Goal: Task Accomplishment & Management: Manage account settings

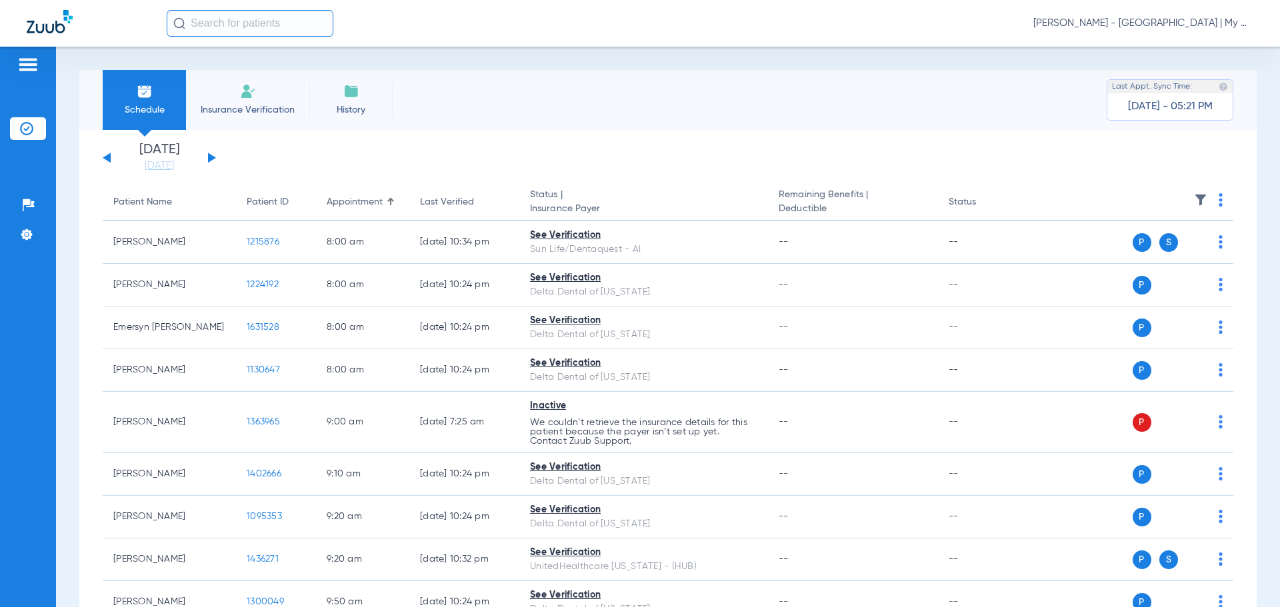
click at [1223, 25] on span "[PERSON_NAME] - [GEOGRAPHIC_DATA] | My Community Dental Centers" at bounding box center [1143, 23] width 220 height 13
click at [1199, 45] on span "Account Selection" at bounding box center [1203, 47] width 75 height 9
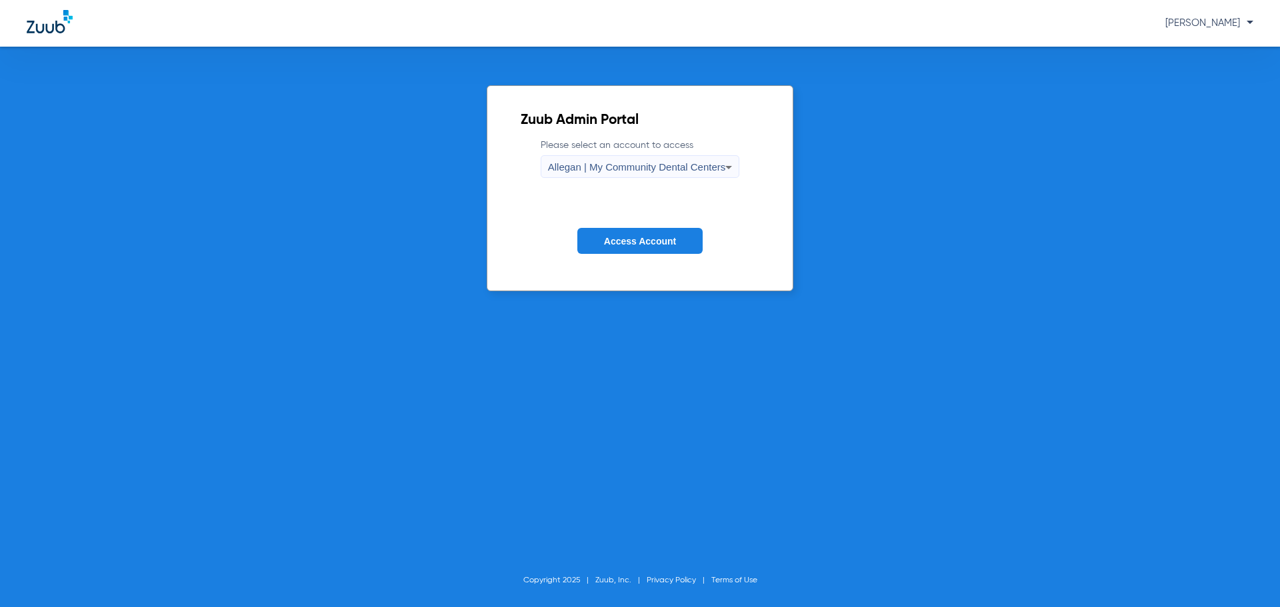
click at [612, 159] on div "Allegan | My Community Dental Centers" at bounding box center [637, 167] width 178 height 23
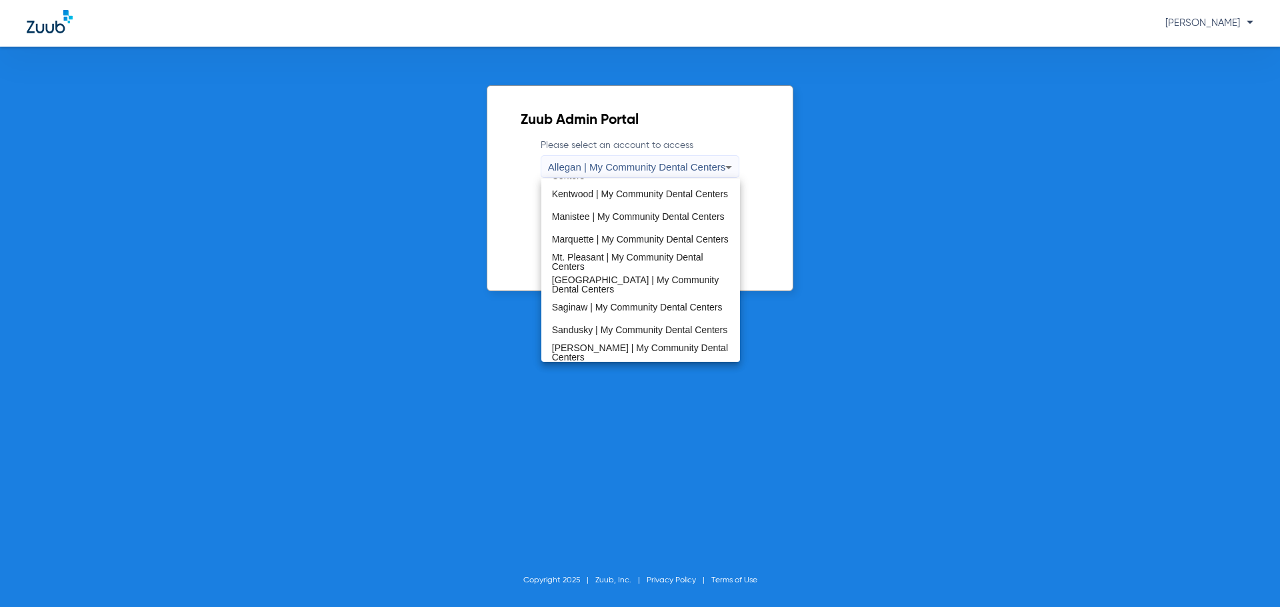
scroll to position [429, 0]
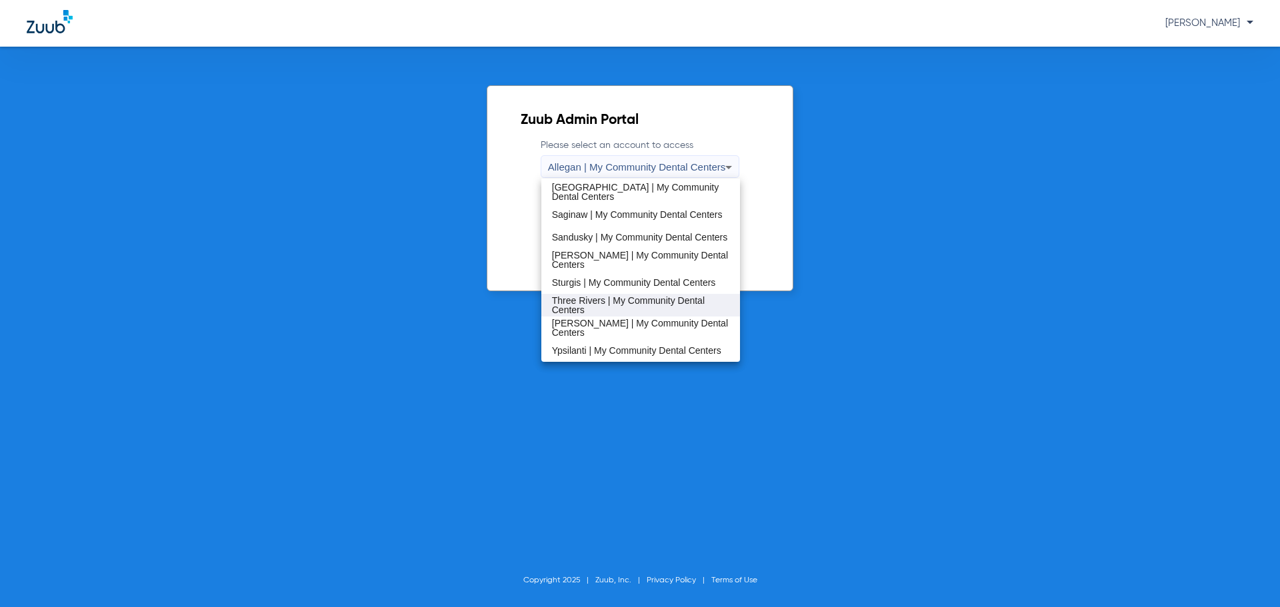
click at [614, 308] on span "Three Rivers | My Community Dental Centers" at bounding box center [641, 305] width 178 height 19
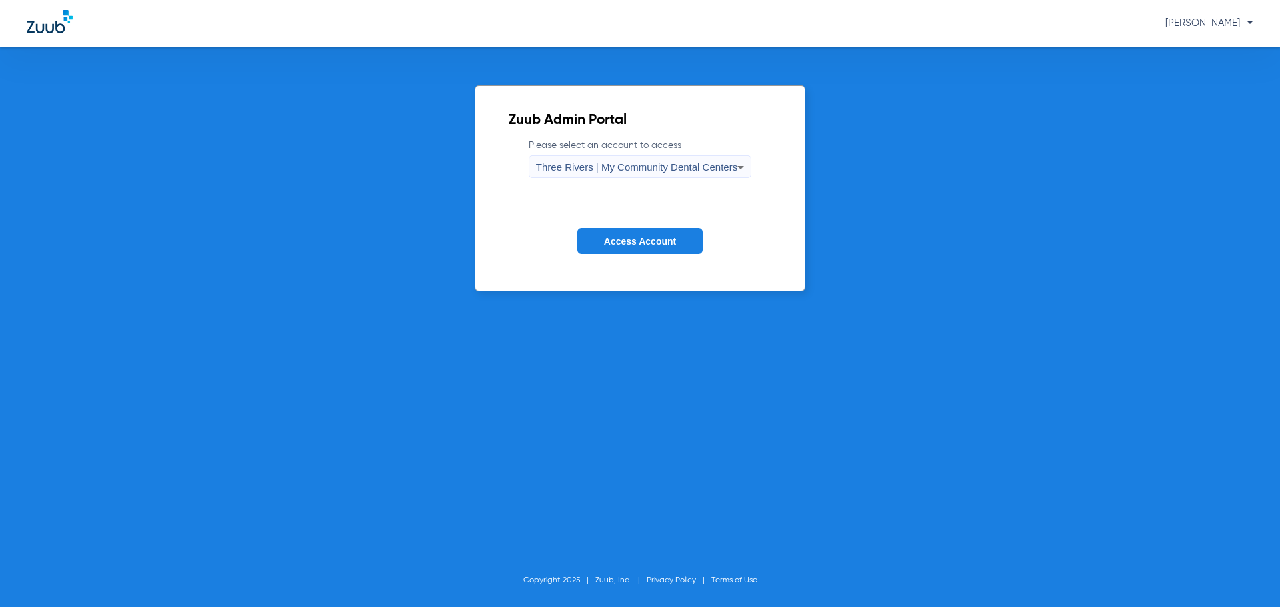
click at [614, 232] on button "Access Account" at bounding box center [639, 241] width 125 height 26
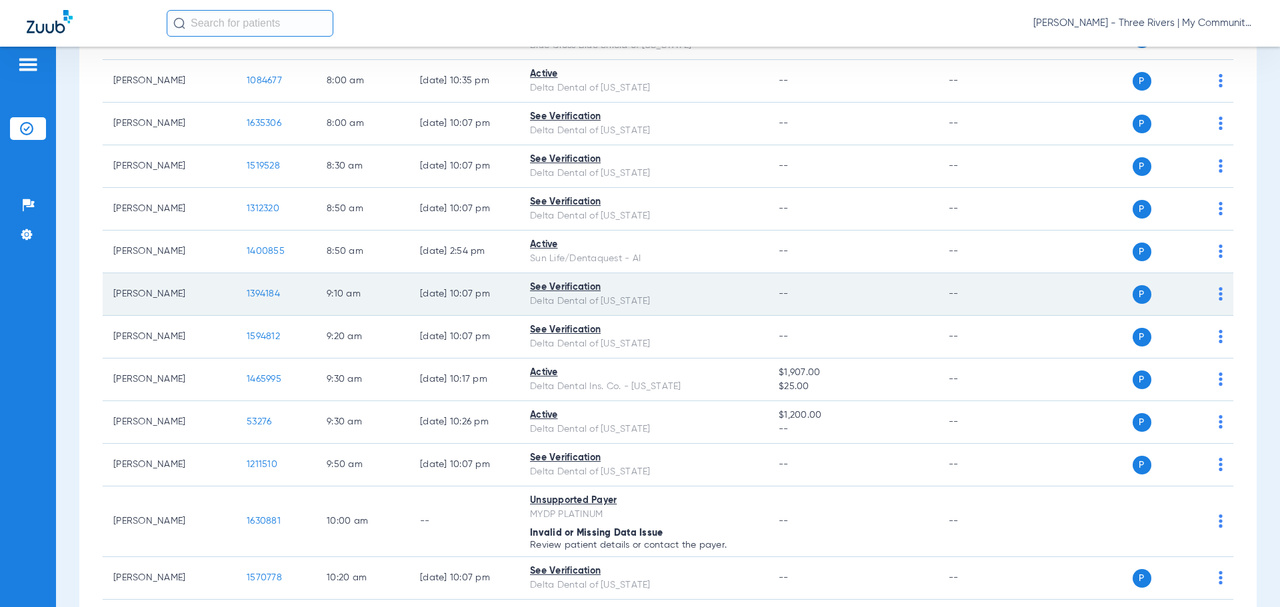
scroll to position [67, 0]
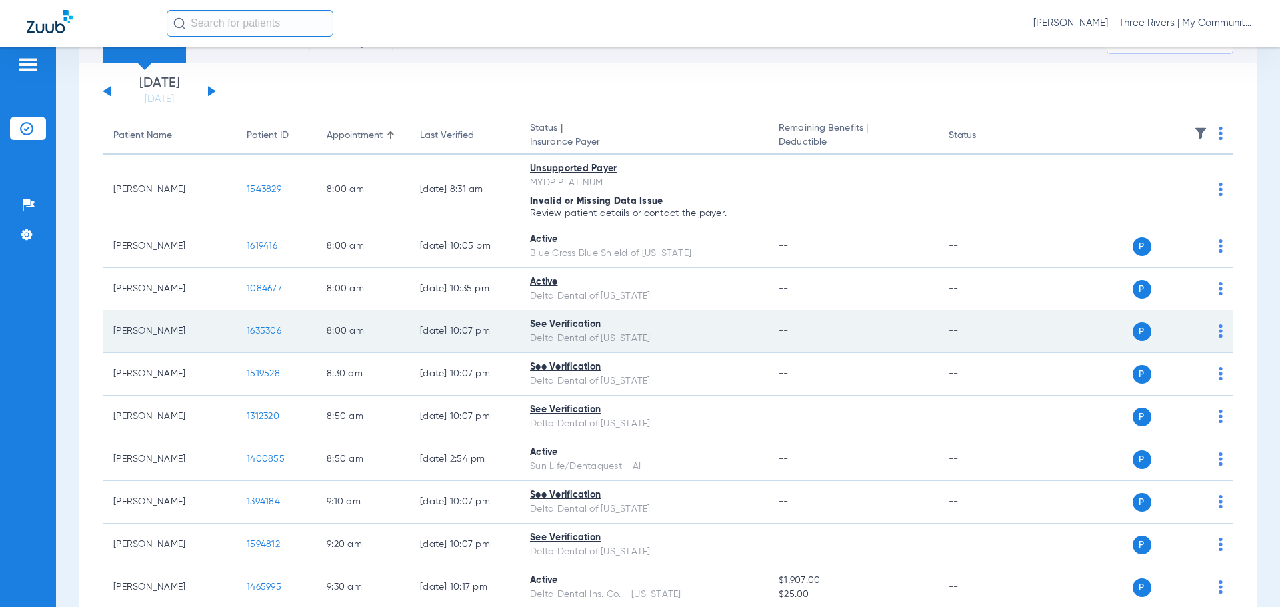
click at [267, 331] on span "1635306" at bounding box center [264, 331] width 35 height 9
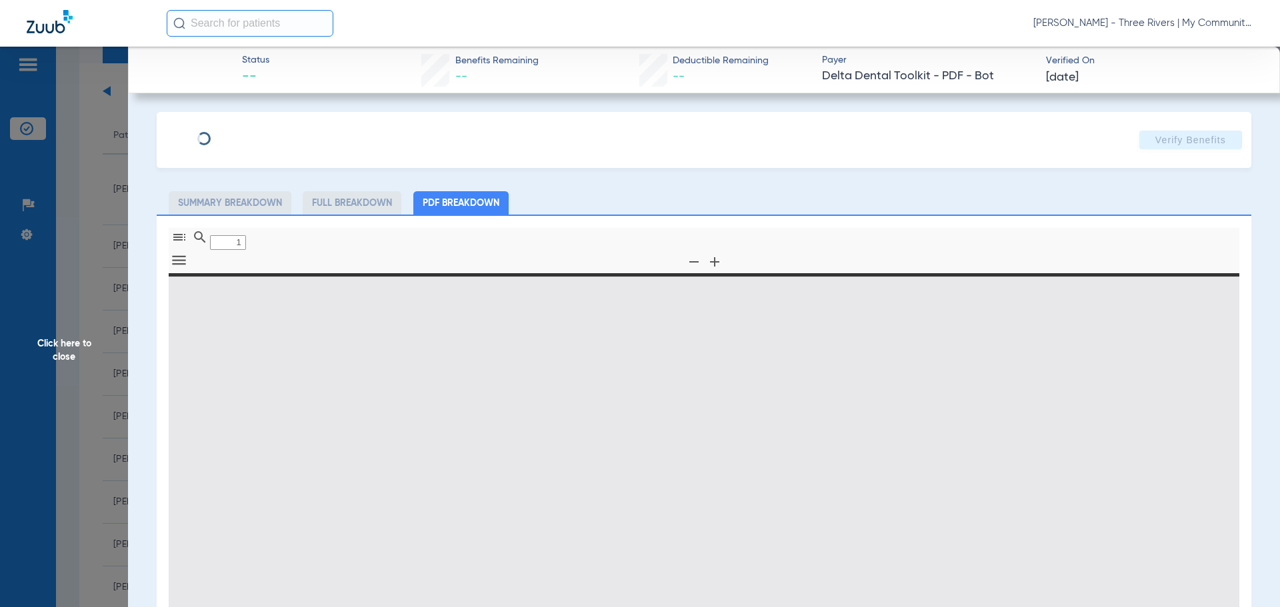
type input "0"
select select "page-width"
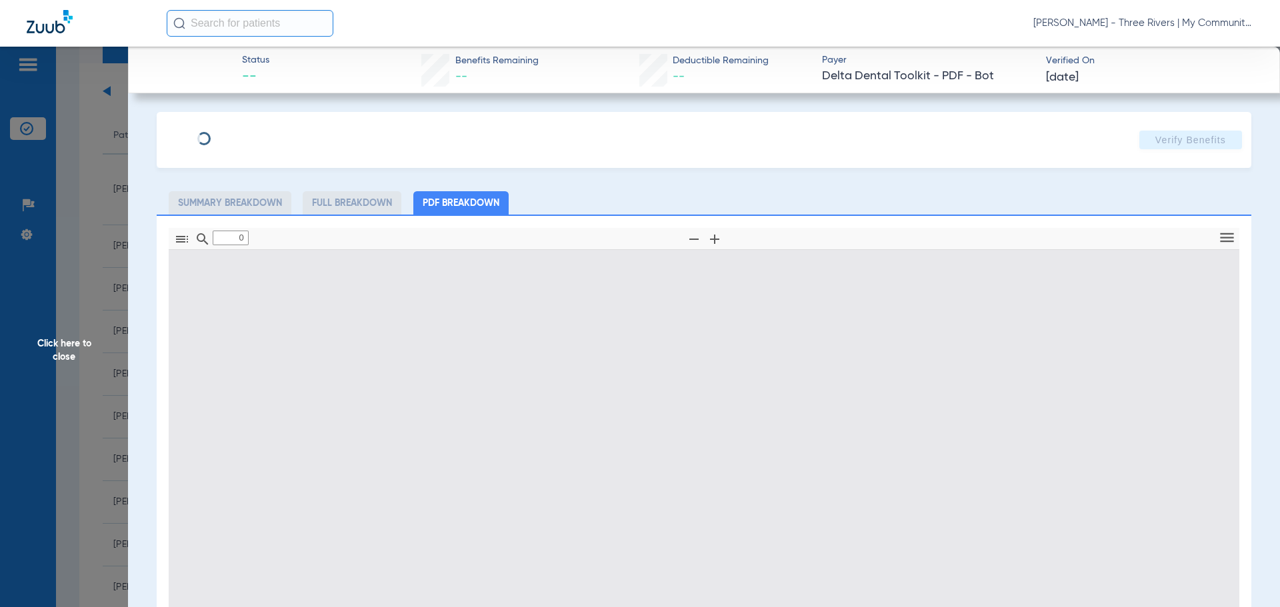
type input "1"
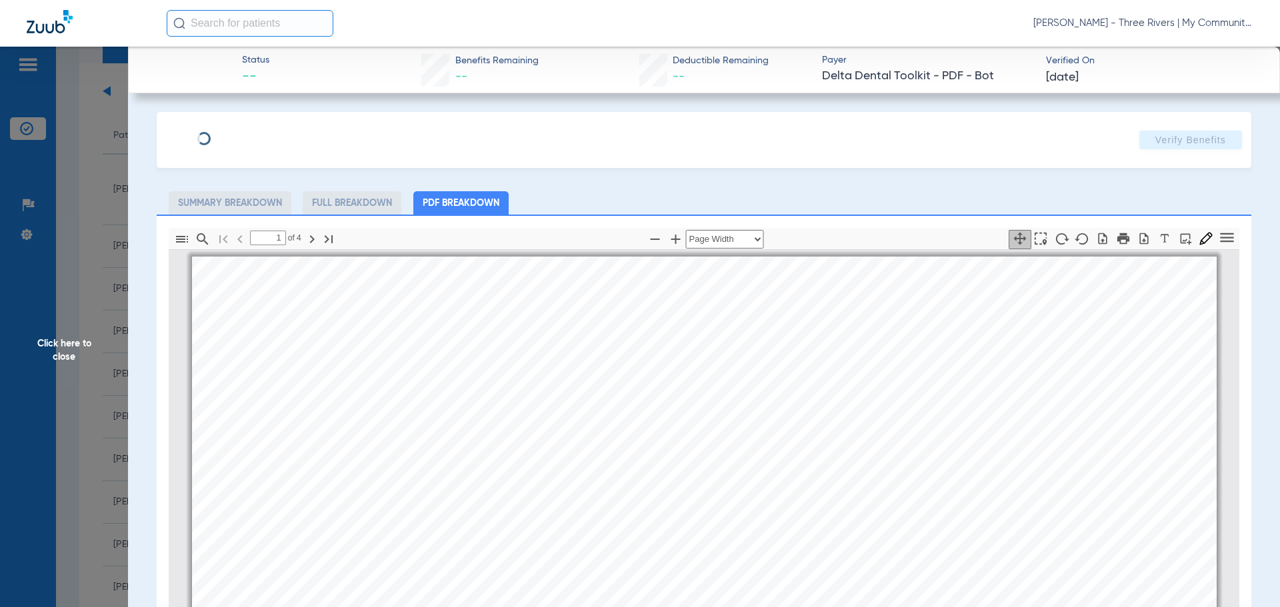
scroll to position [7, 0]
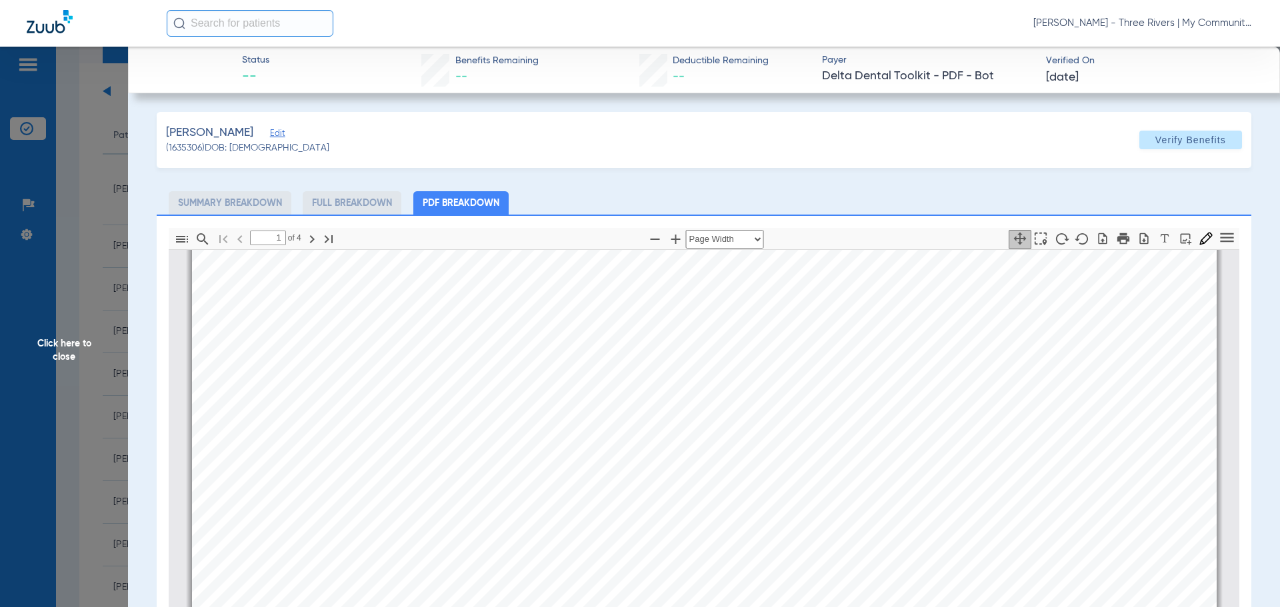
click at [67, 345] on span "Click here to close" at bounding box center [64, 350] width 128 height 607
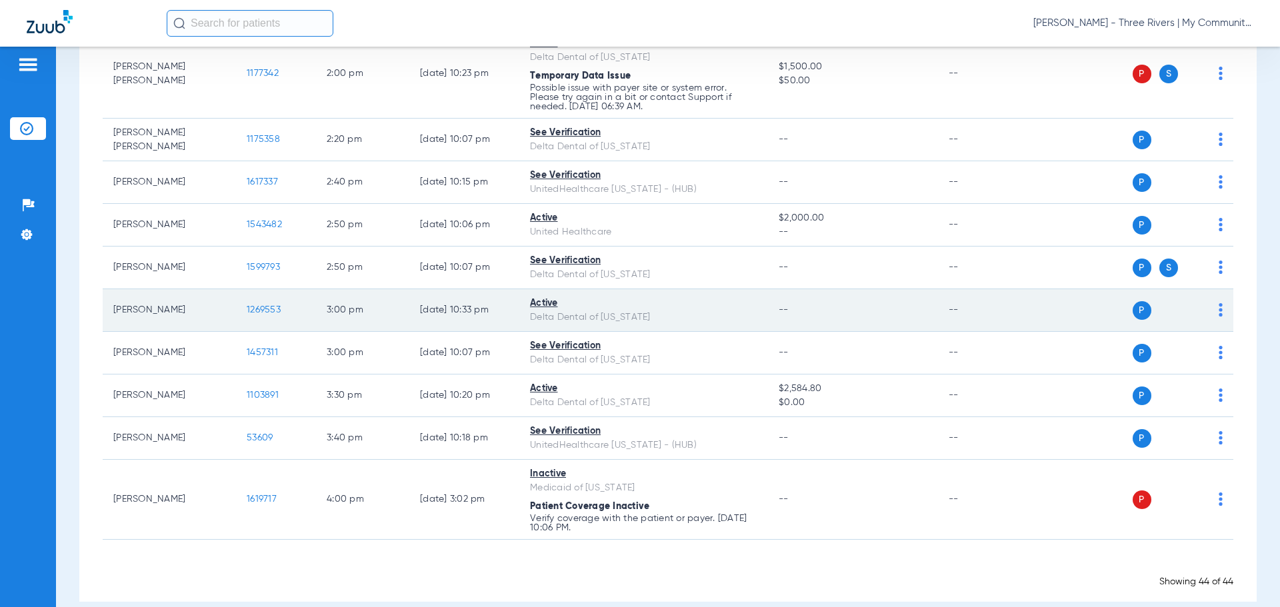
scroll to position [1717, 0]
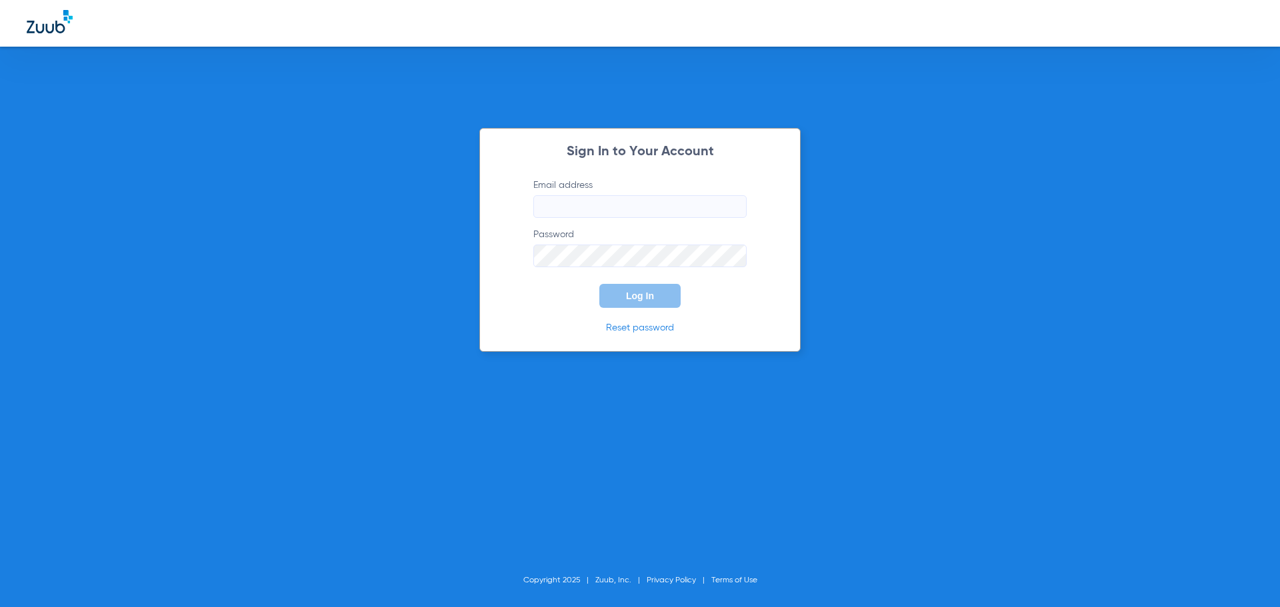
type input "[EMAIL_ADDRESS][DOMAIN_NAME]"
